Goal: Find specific page/section: Find specific page/section

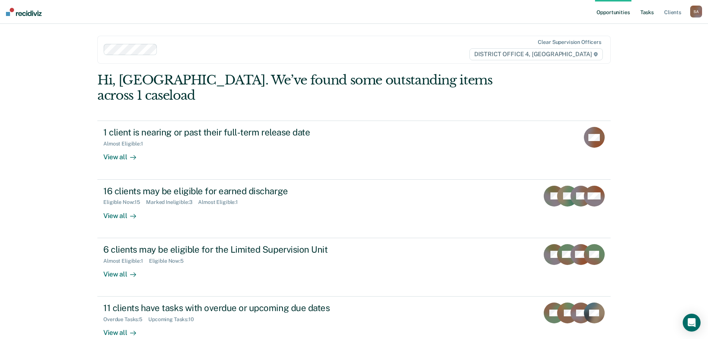
click at [655, 11] on link "Tasks" at bounding box center [647, 12] width 16 height 24
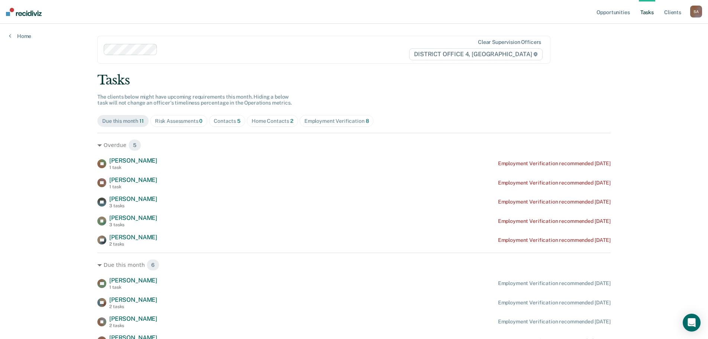
click at [280, 116] on span "Home Contacts 2" at bounding box center [272, 121] width 51 height 12
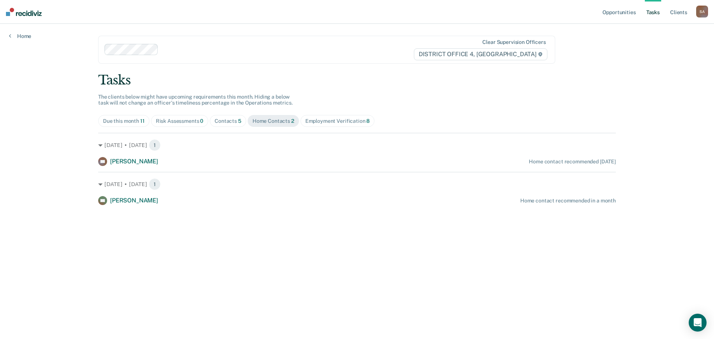
click at [240, 120] on span "Contacts 5" at bounding box center [228, 121] width 36 height 12
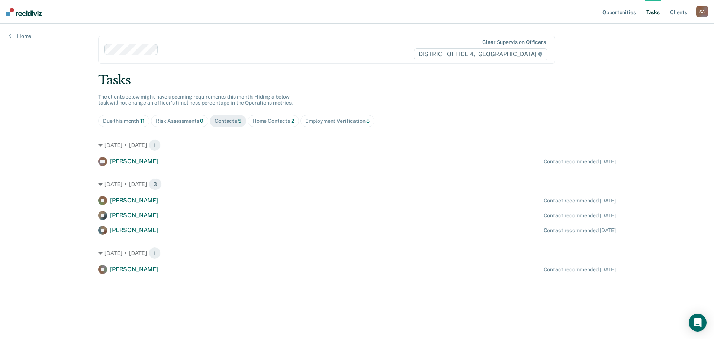
click at [295, 123] on span "Home Contacts 2" at bounding box center [273, 121] width 51 height 12
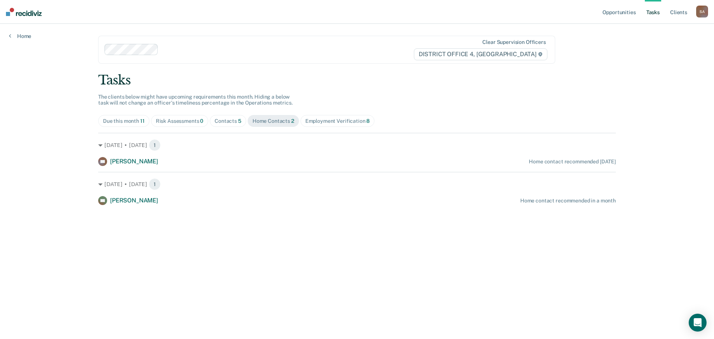
click at [324, 123] on div "Employment Verification 8" at bounding box center [337, 121] width 65 height 6
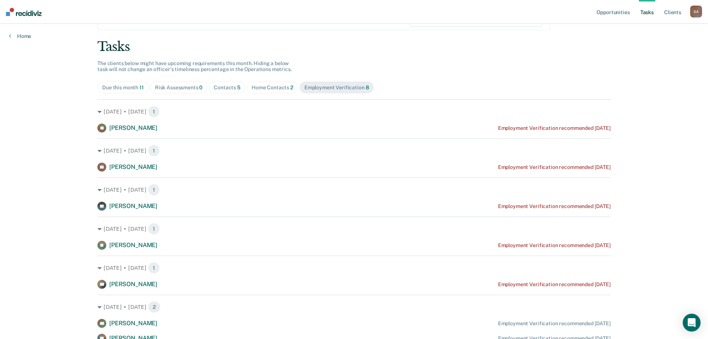
scroll to position [33, 0]
